Goal: Find specific page/section: Find specific page/section

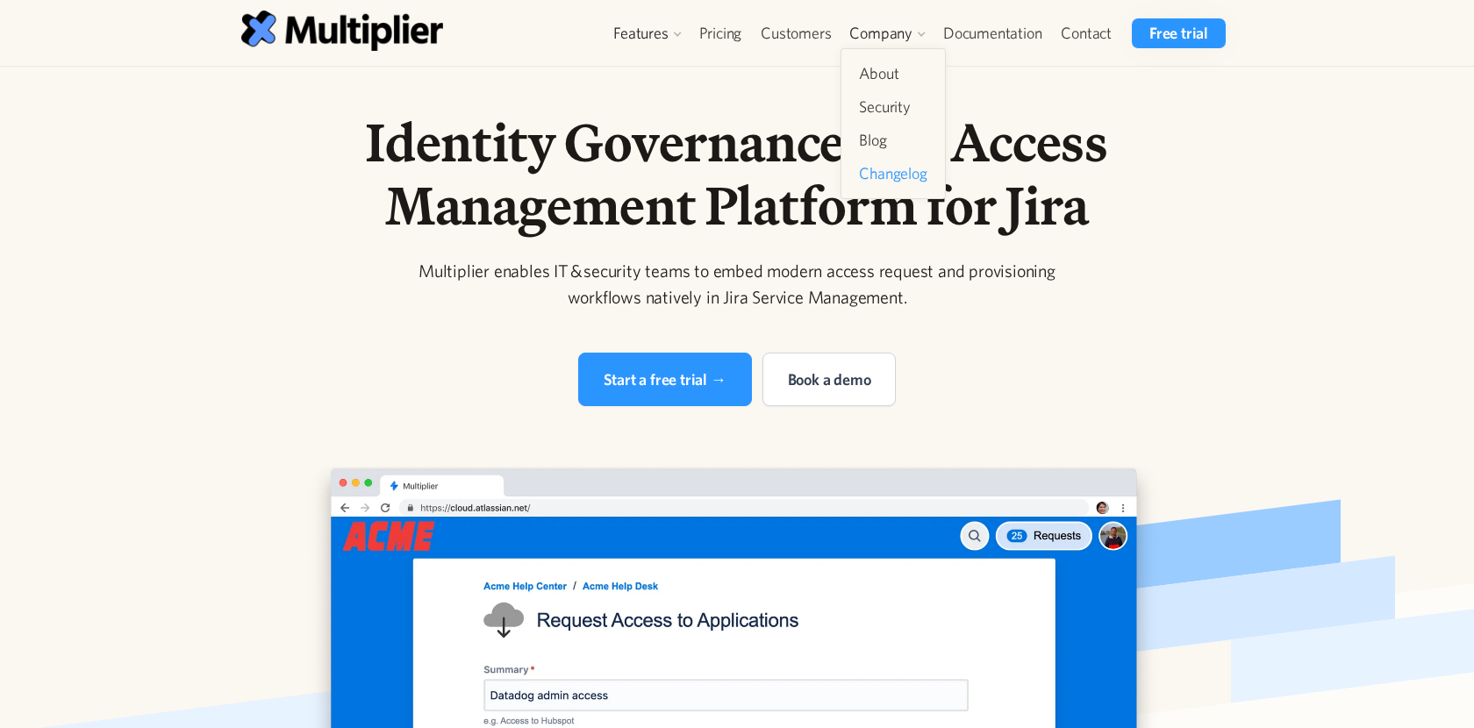
click at [884, 169] on link "Changelog" at bounding box center [893, 174] width 82 height 32
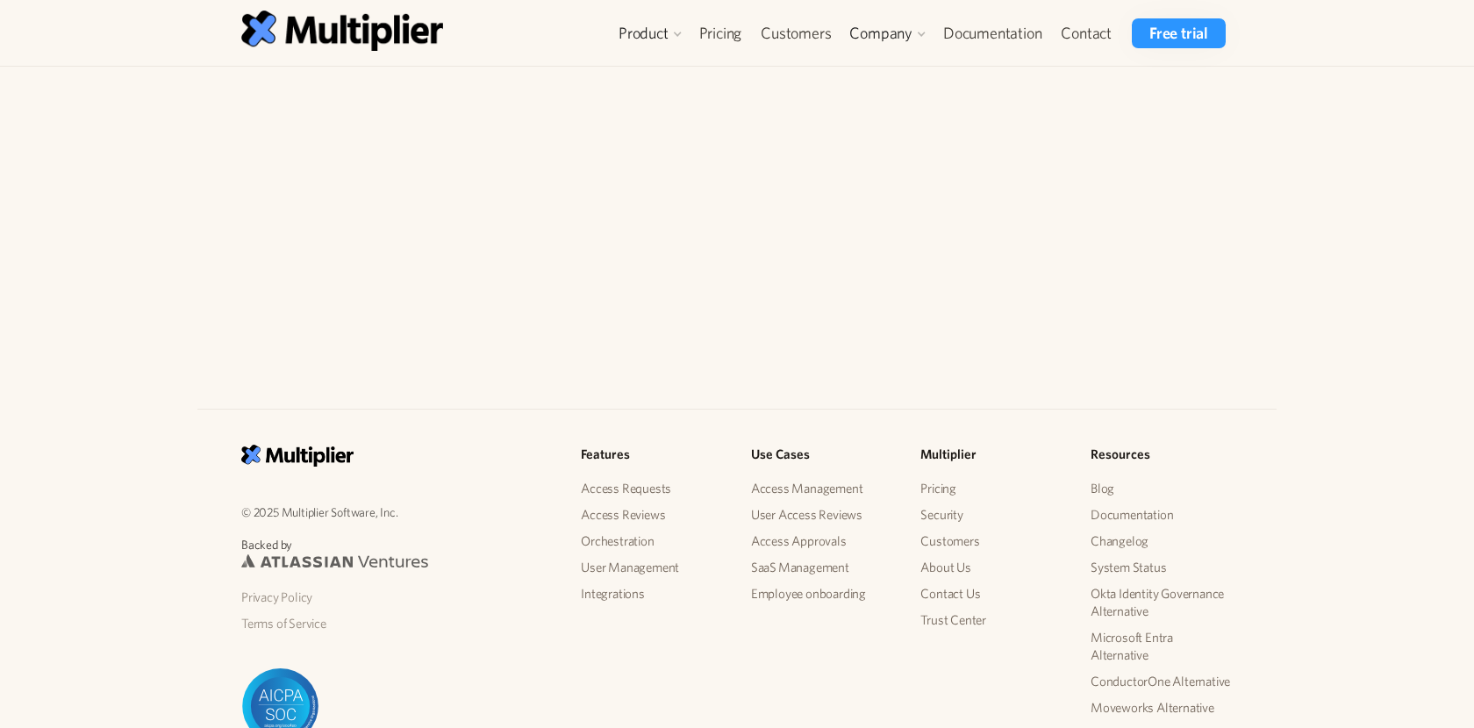
scroll to position [760, 0]
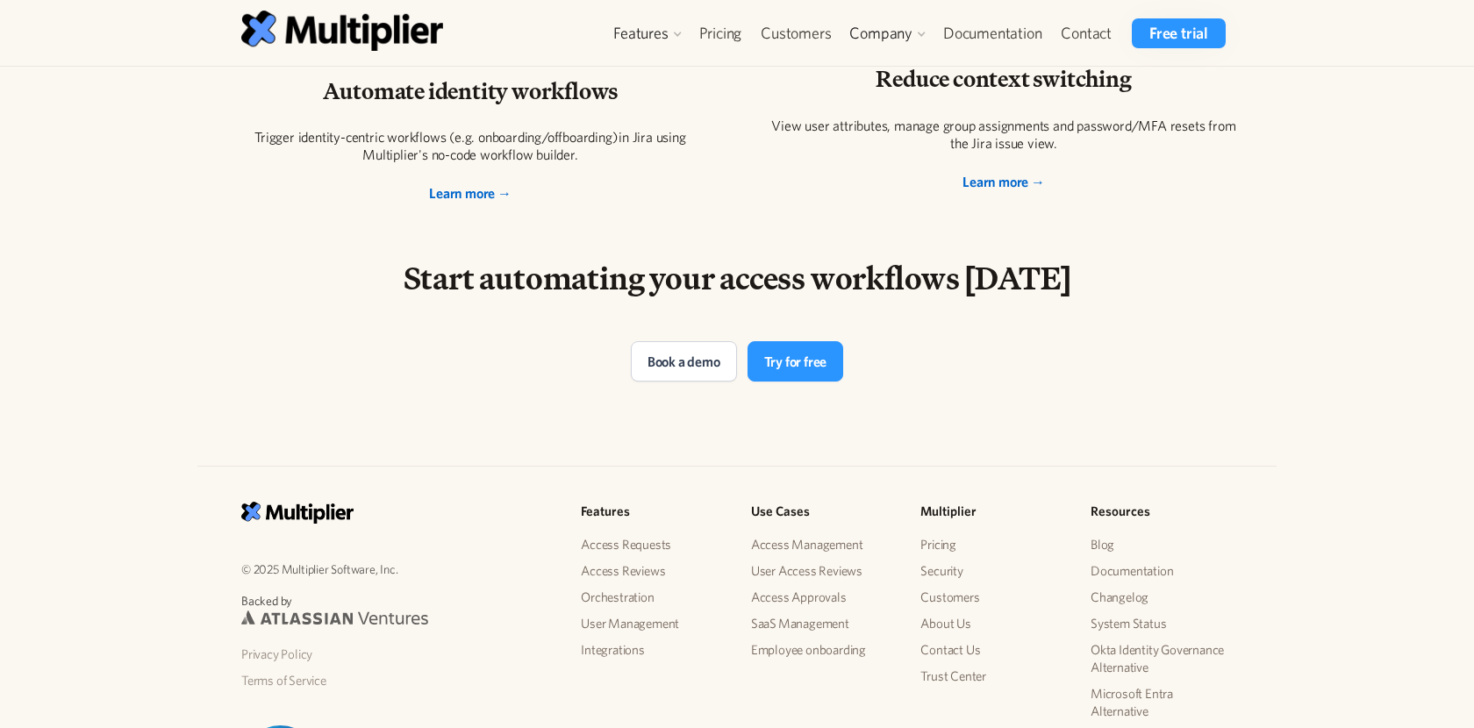
scroll to position [3673, 0]
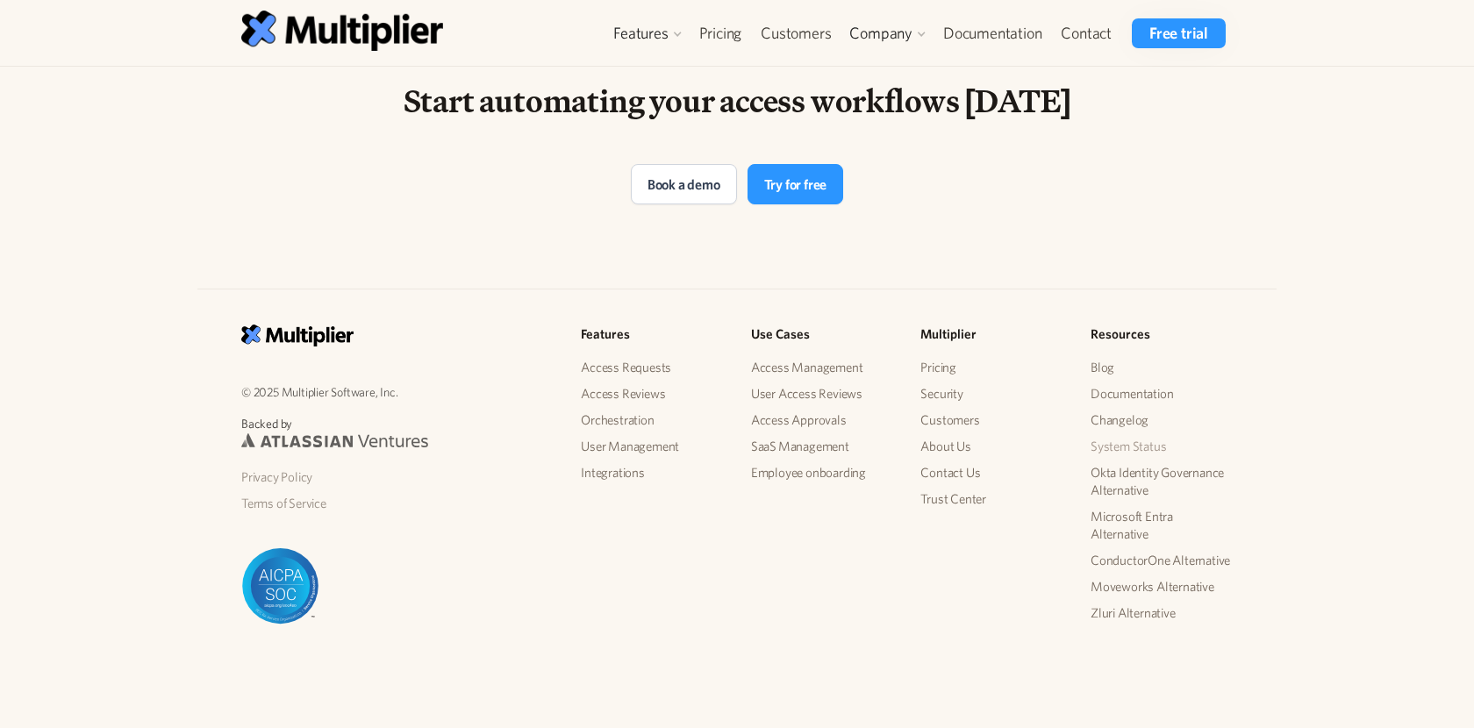
click at [1140, 439] on link "System Status" at bounding box center [1161, 446] width 142 height 26
